Goal: Consume media (video, audio)

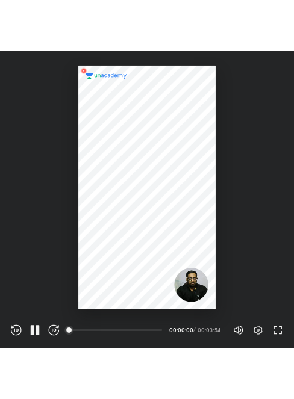
scroll to position [399, 395]
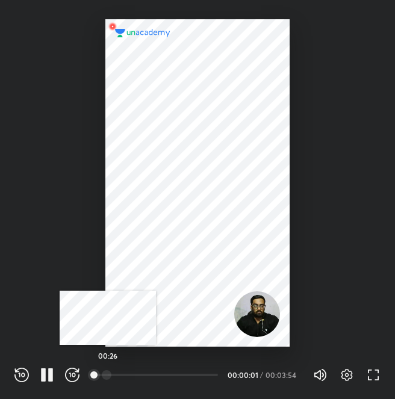
click at [108, 378] on div at bounding box center [107, 375] width 10 height 10
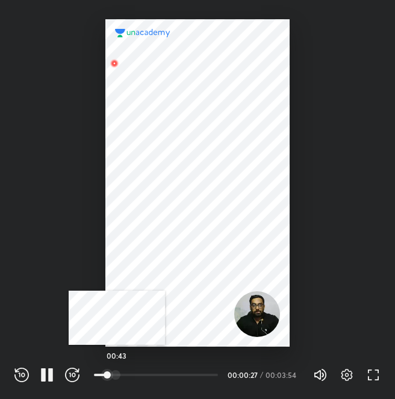
click at [117, 375] on div at bounding box center [116, 375] width 10 height 10
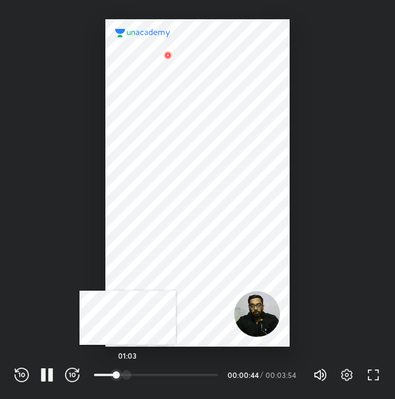
click at [128, 374] on div at bounding box center [127, 375] width 10 height 10
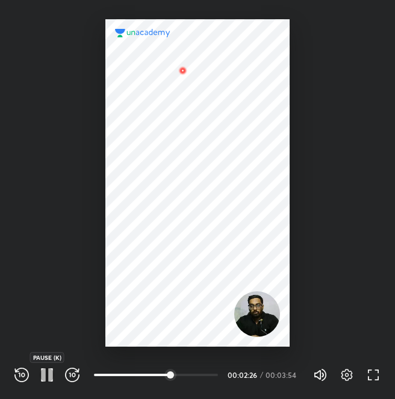
click at [42, 370] on icon "button" at bounding box center [43, 375] width 5 height 13
click at [48, 381] on icon "button" at bounding box center [47, 375] width 14 height 14
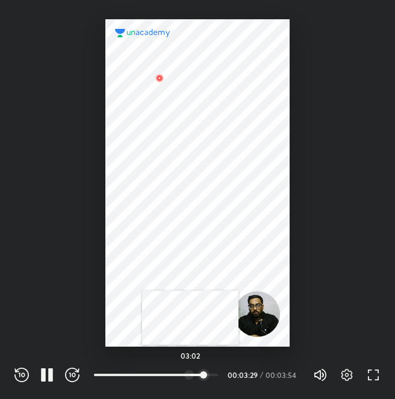
click at [190, 376] on div at bounding box center [189, 375] width 10 height 10
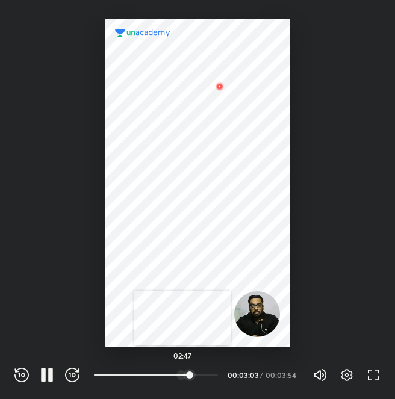
click at [183, 378] on div at bounding box center [181, 375] width 10 height 10
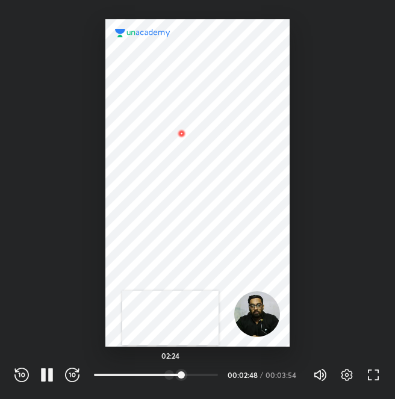
click at [170, 374] on div at bounding box center [169, 375] width 10 height 10
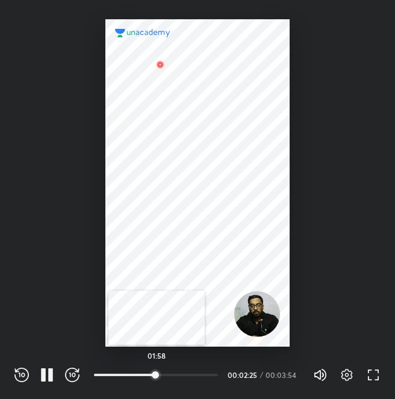
click at [157, 374] on div at bounding box center [156, 375] width 10 height 10
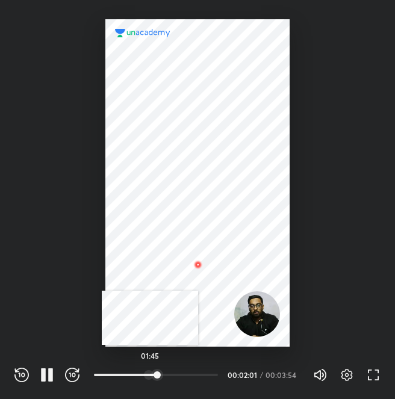
click at [149, 372] on div at bounding box center [149, 375] width 10 height 10
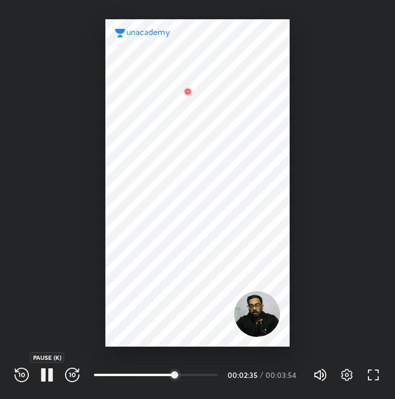
click at [53, 370] on icon "button" at bounding box center [47, 375] width 14 height 14
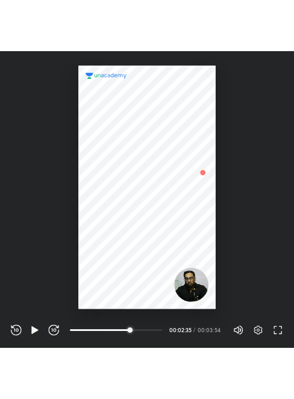
scroll to position [59836, 59942]
